Goal: Task Accomplishment & Management: Manage account settings

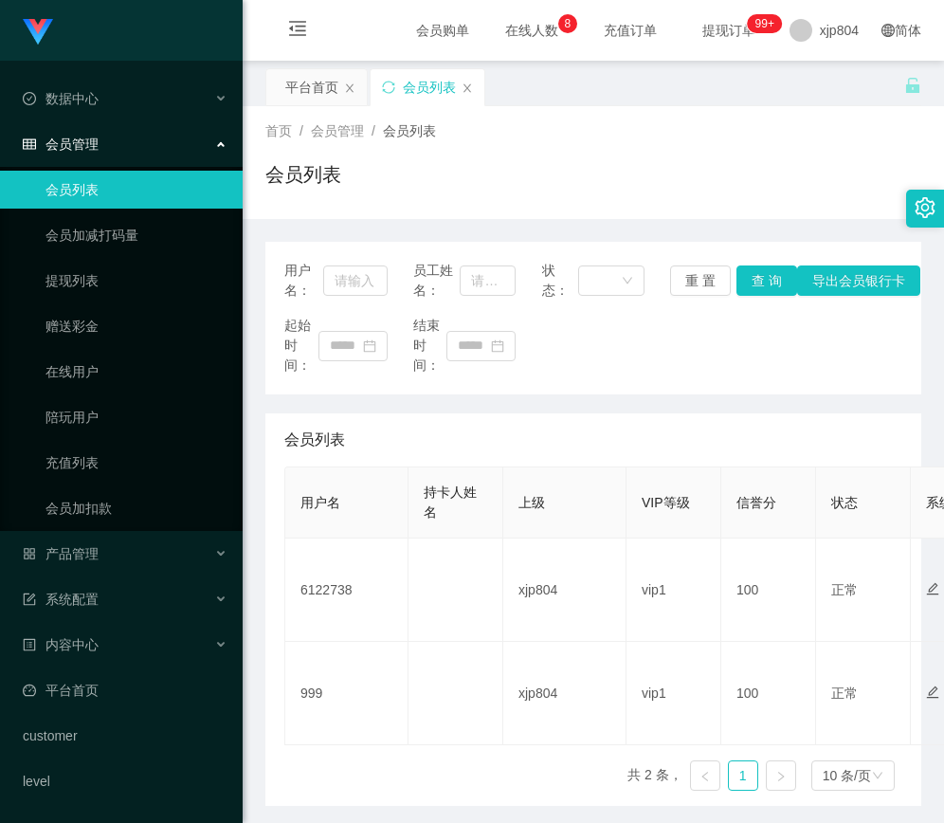
click at [334, 587] on td "6122738" at bounding box center [346, 589] width 123 height 103
copy td "6122738"
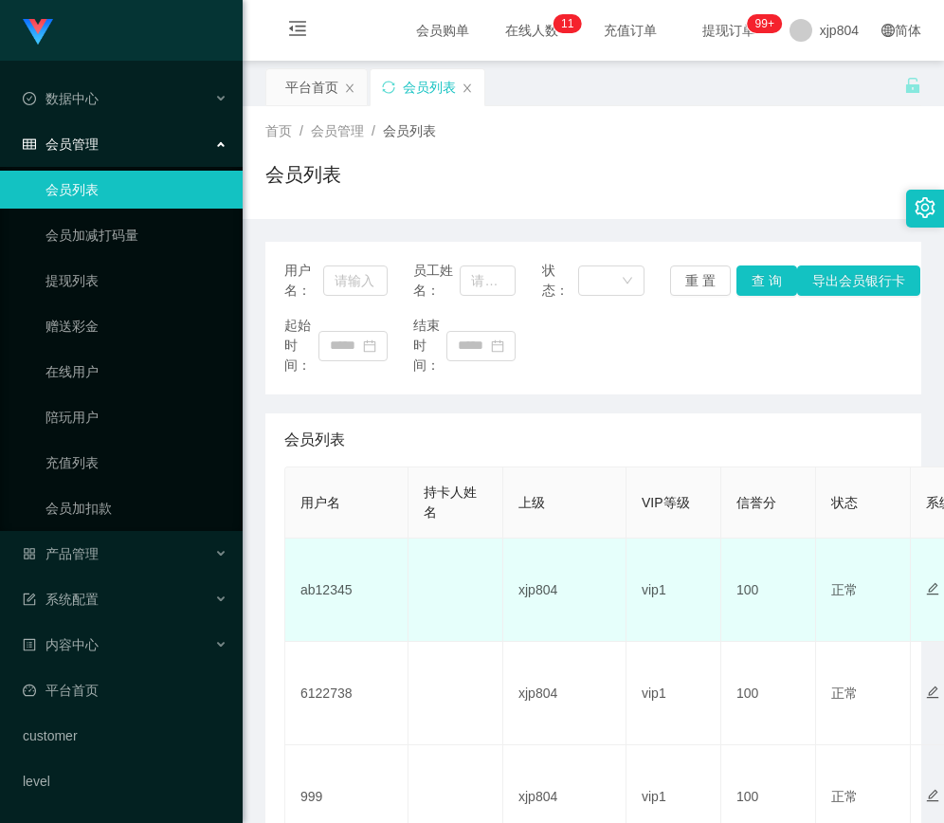
scroll to position [174, 0]
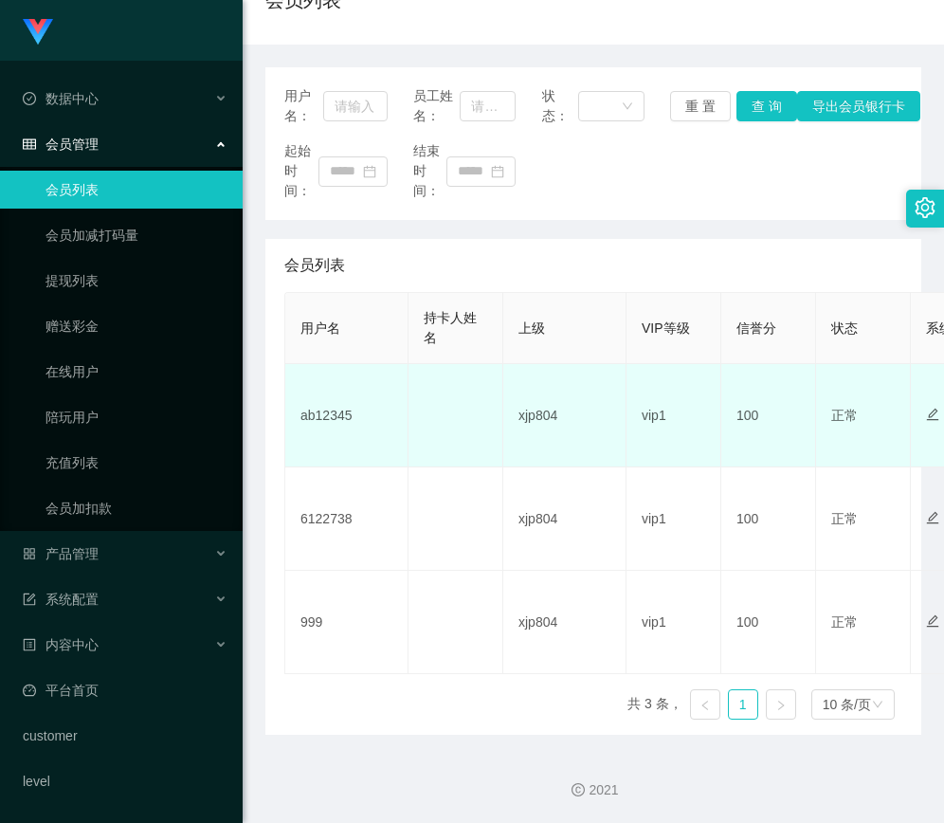
click at [333, 413] on td "ab12345" at bounding box center [346, 415] width 123 height 103
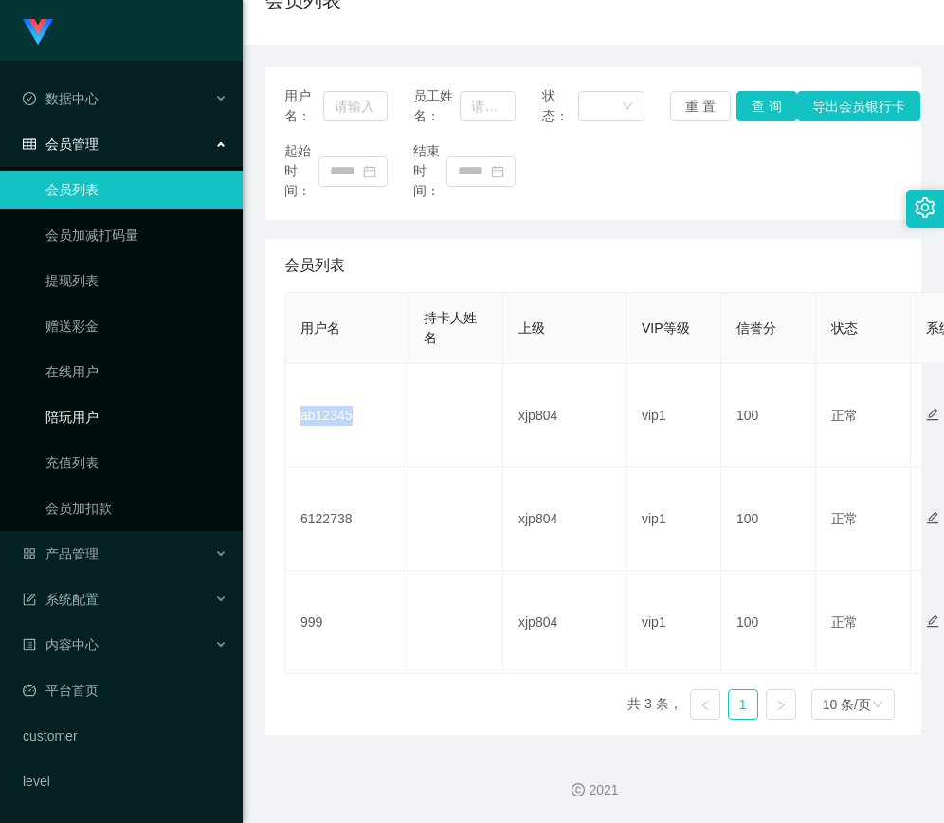
copy td "ab12345"
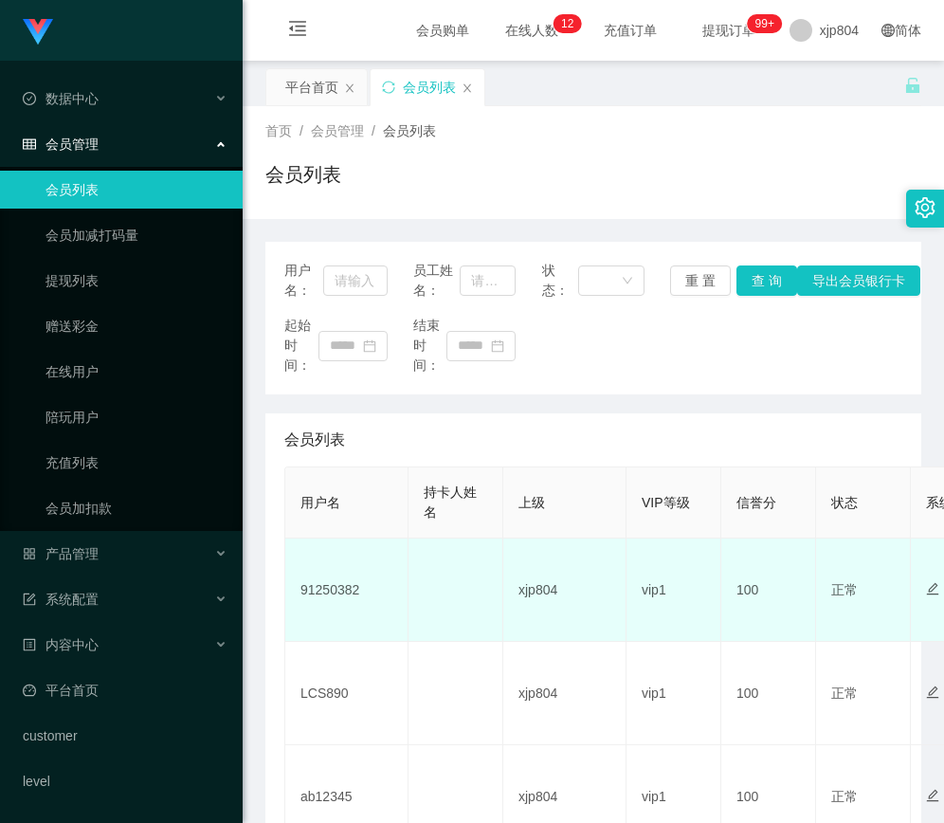
click at [336, 596] on td "91250382" at bounding box center [346, 589] width 123 height 103
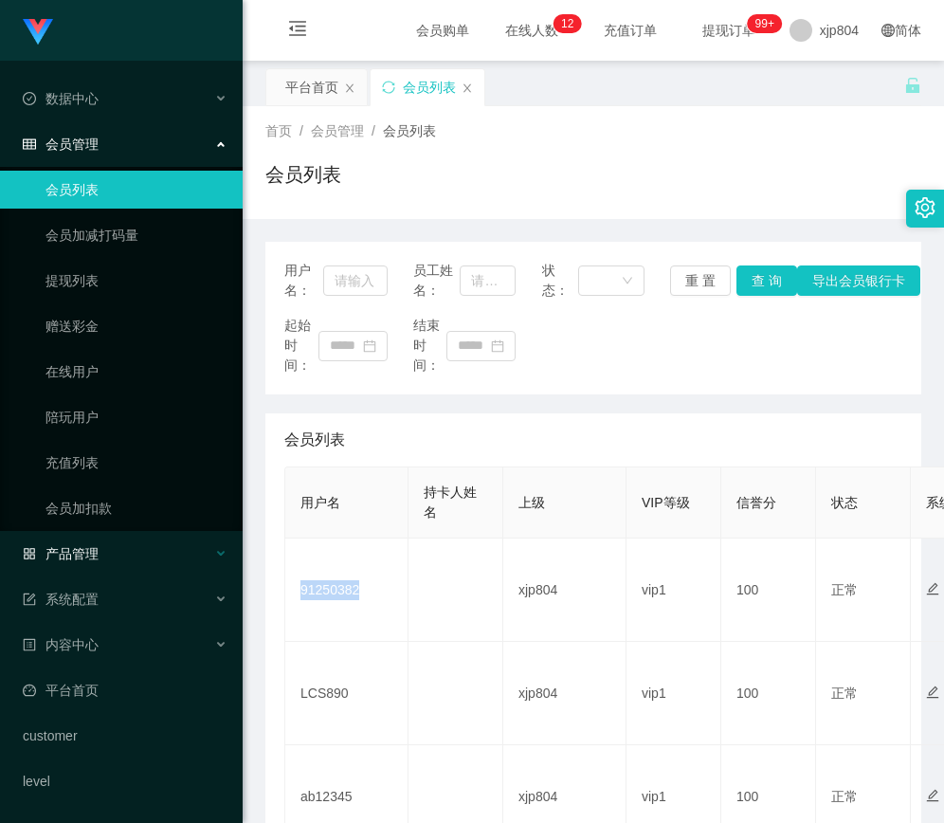
copy td "91250382"
